Goal: Information Seeking & Learning: Learn about a topic

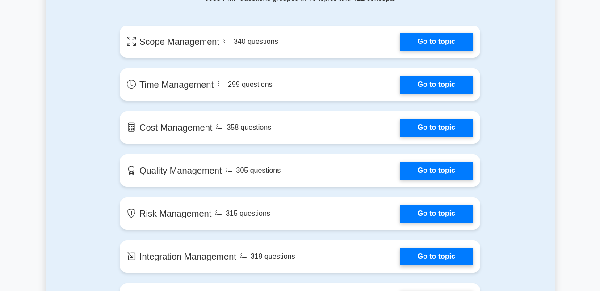
scroll to position [514, 0]
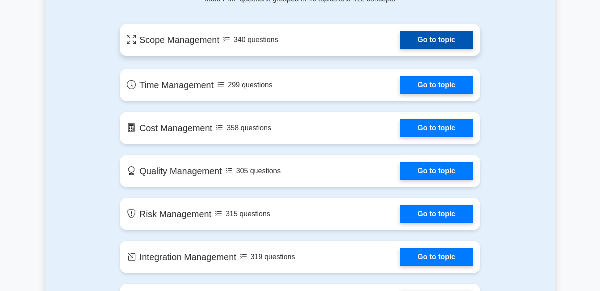
click at [413, 36] on link "Go to topic" at bounding box center [436, 40] width 73 height 18
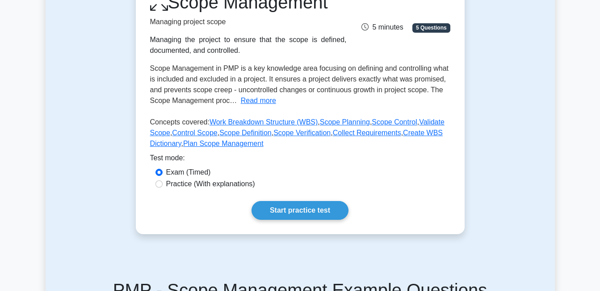
scroll to position [132, 0]
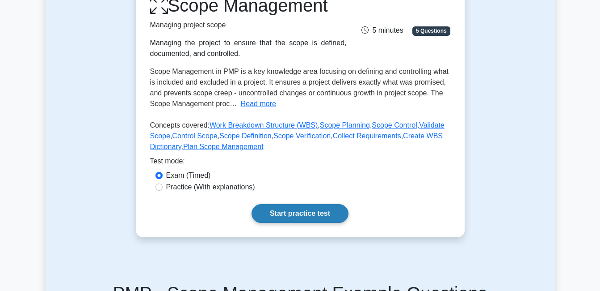
click at [303, 217] on link "Start practice test" at bounding box center [300, 213] width 97 height 19
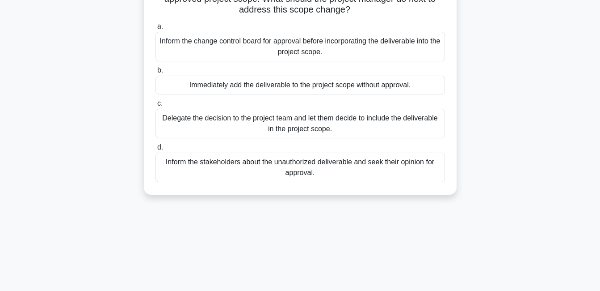
scroll to position [192, 0]
